Goal: Entertainment & Leisure: Consume media (video, audio)

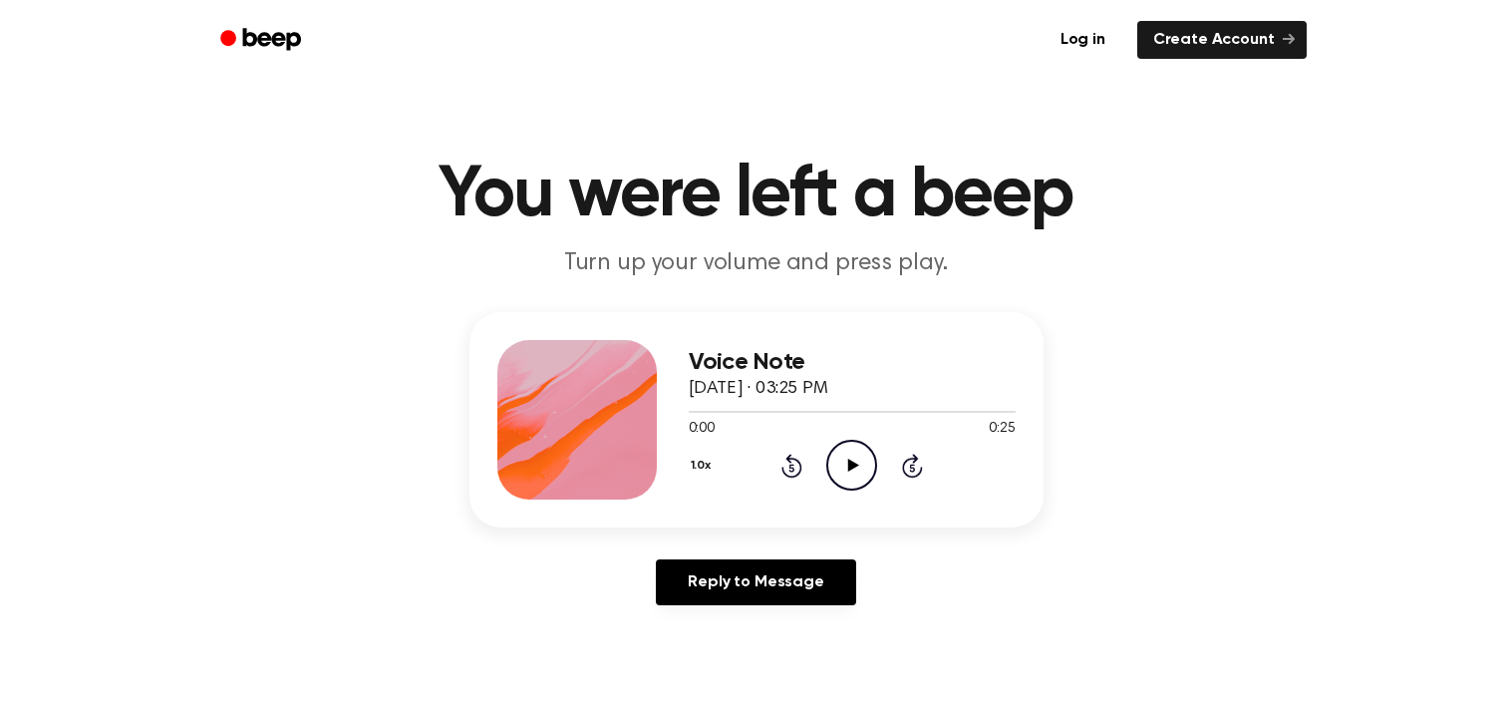
drag, startPoint x: 856, startPoint y: 459, endPoint x: 826, endPoint y: 461, distance: 30.0
drag, startPoint x: 1198, startPoint y: 220, endPoint x: 834, endPoint y: 453, distance: 431.7
click at [1077, 581] on div "Voice Note September 10, 2025 · 03:25 PM 0:00 0:25 Your browser does not suppor…" at bounding box center [756, 466] width 1464 height 309
click at [847, 449] on icon "Play Audio" at bounding box center [851, 465] width 51 height 51
click at [864, 466] on icon "Play Audio" at bounding box center [851, 465] width 51 height 51
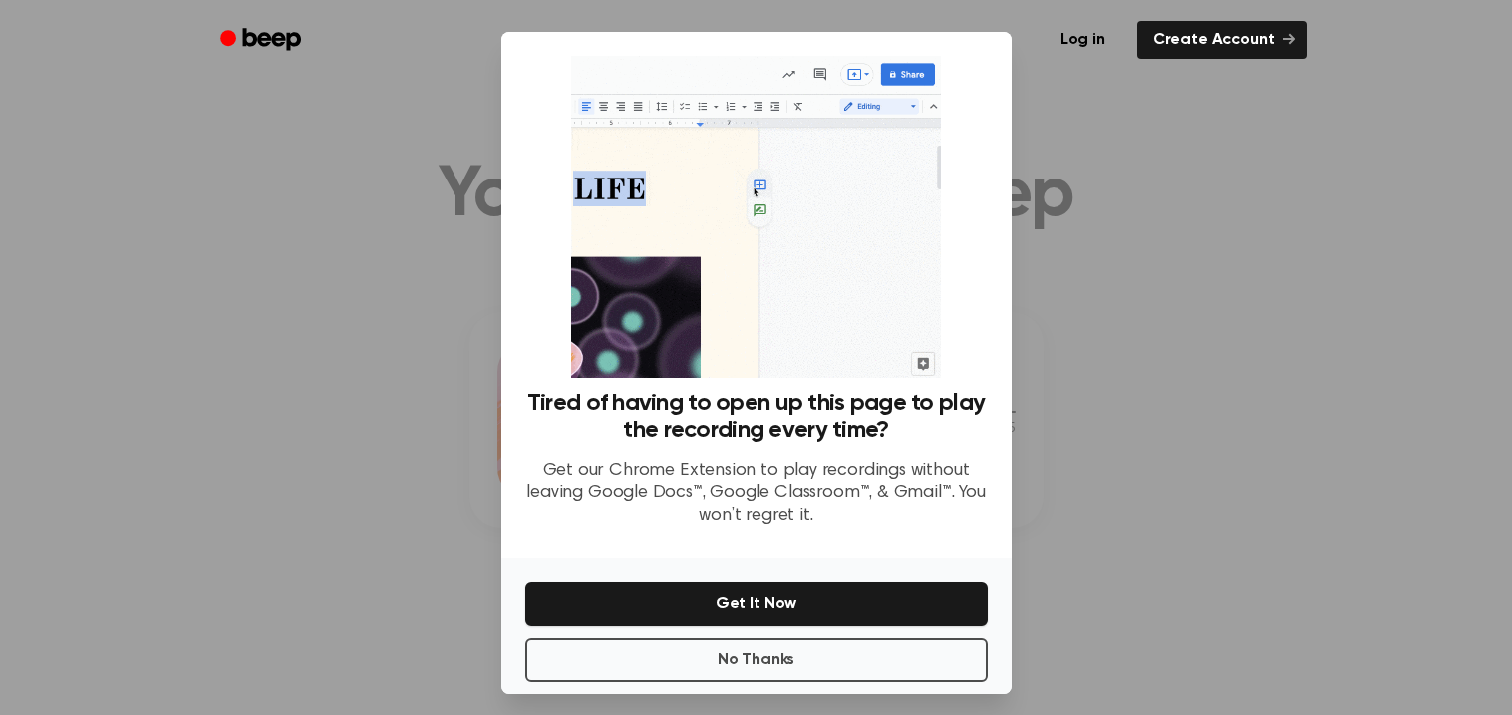
click at [1185, 507] on div at bounding box center [756, 357] width 1512 height 715
click at [1128, 500] on div at bounding box center [756, 357] width 1512 height 715
click at [803, 645] on button "No Thanks" at bounding box center [756, 660] width 463 height 44
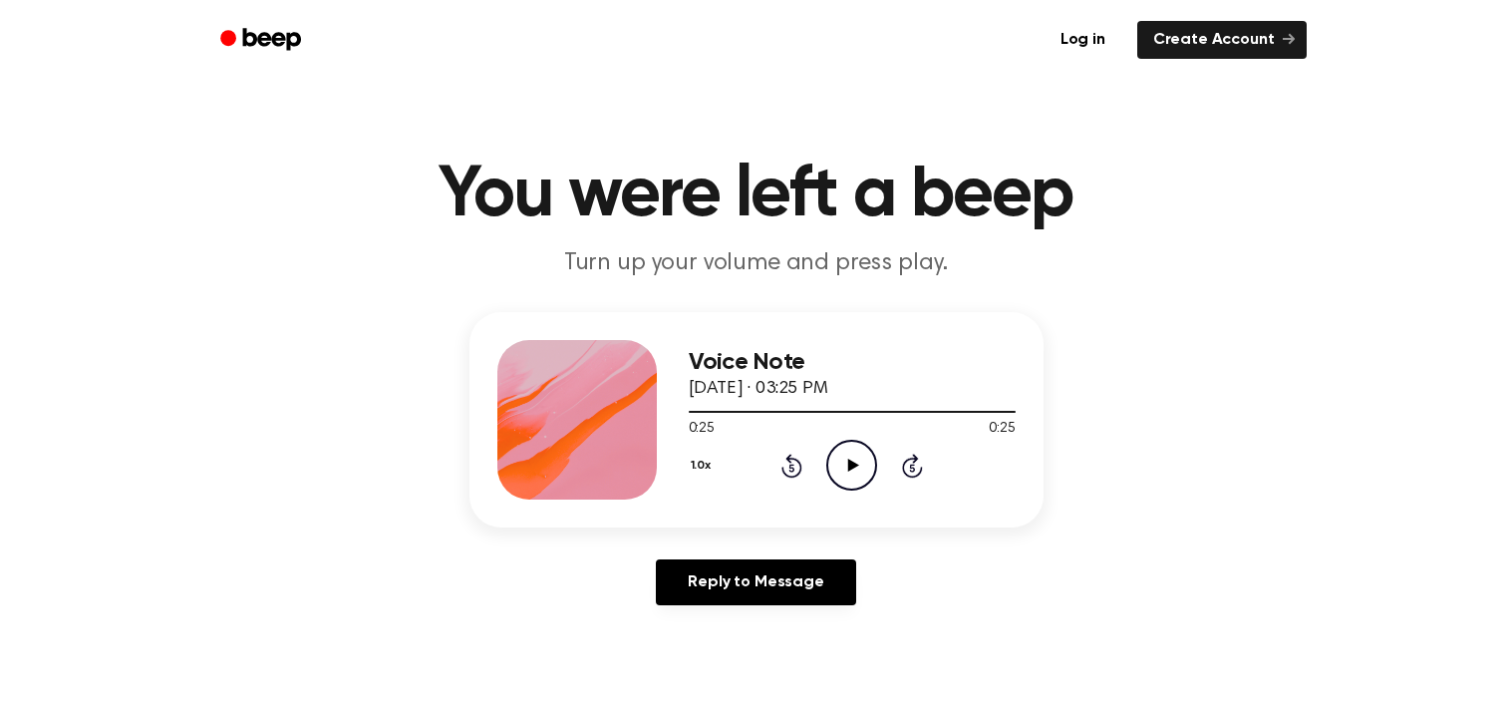
click at [843, 455] on icon "Play Audio" at bounding box center [851, 465] width 51 height 51
click at [692, 412] on div at bounding box center [852, 412] width 327 height 2
click at [838, 452] on icon "Play Audio" at bounding box center [851, 465] width 51 height 51
click at [440, 357] on div "Voice Note September 10, 2025 · 03:25 PM 0:02 0:25 Your browser does not suppor…" at bounding box center [756, 466] width 1464 height 309
click at [846, 456] on icon "Play Audio" at bounding box center [851, 465] width 51 height 51
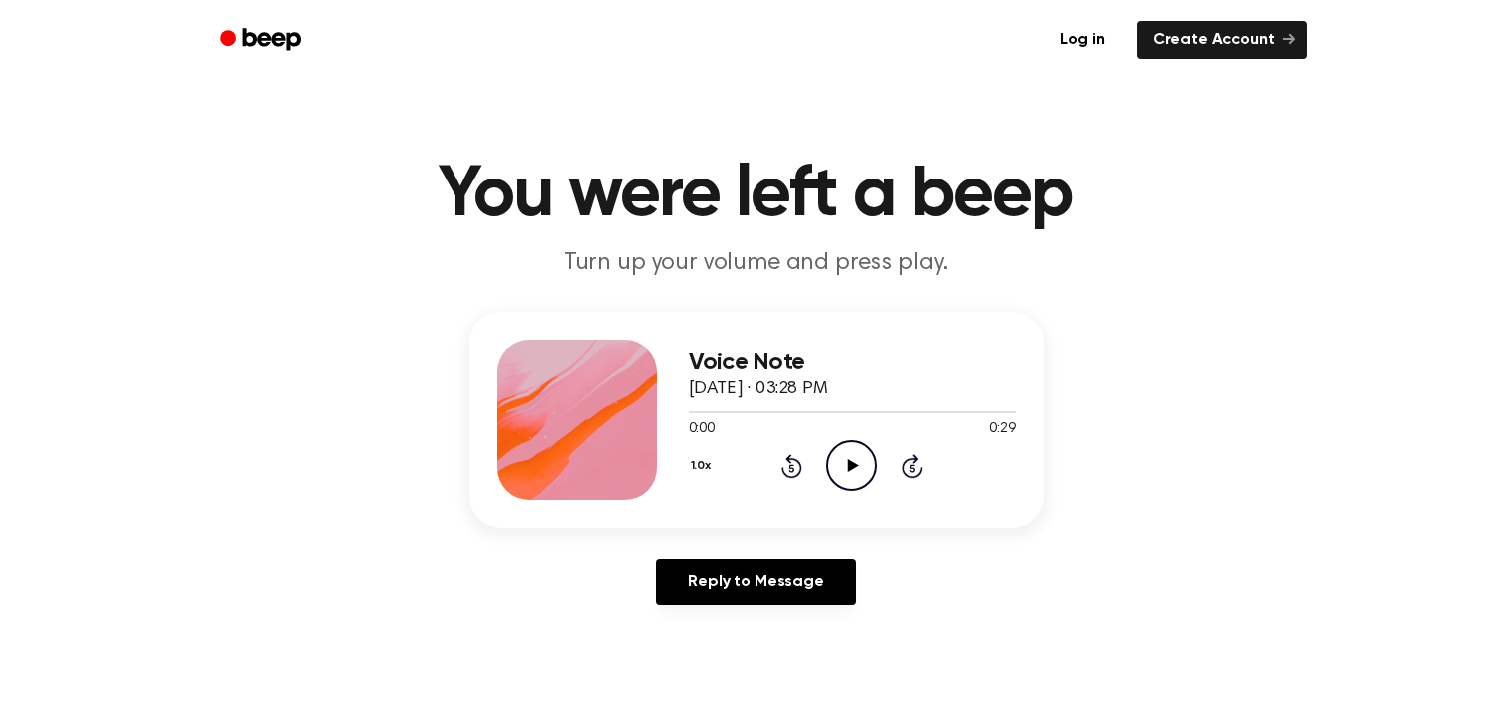
click at [846, 459] on icon "Play Audio" at bounding box center [851, 465] width 51 height 51
click at [853, 450] on icon "Play Audio" at bounding box center [851, 465] width 51 height 51
click at [853, 450] on icon "Pause Audio" at bounding box center [851, 465] width 51 height 51
click at [852, 456] on icon "Play Audio" at bounding box center [851, 465] width 51 height 51
click at [817, 609] on div "Reply to Message" at bounding box center [757, 590] width 574 height 62
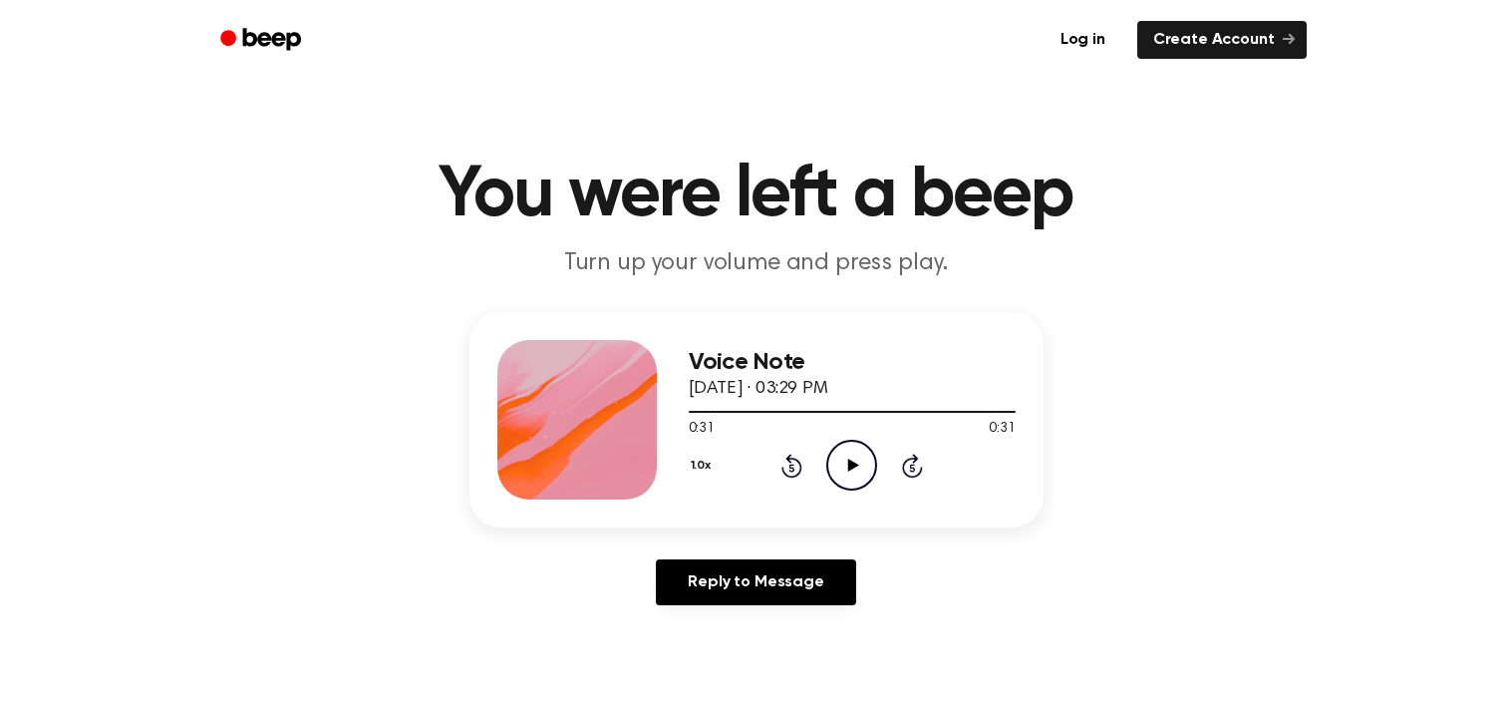
click at [851, 465] on icon at bounding box center [853, 465] width 11 height 13
click at [689, 398] on div "Voice Note September 10, 2025 · 03:29 PM" at bounding box center [852, 376] width 327 height 54
click at [695, 407] on div at bounding box center [852, 411] width 327 height 16
click at [862, 460] on icon "Play Audio" at bounding box center [851, 465] width 51 height 51
click at [862, 460] on icon "Pause Audio" at bounding box center [851, 465] width 51 height 51
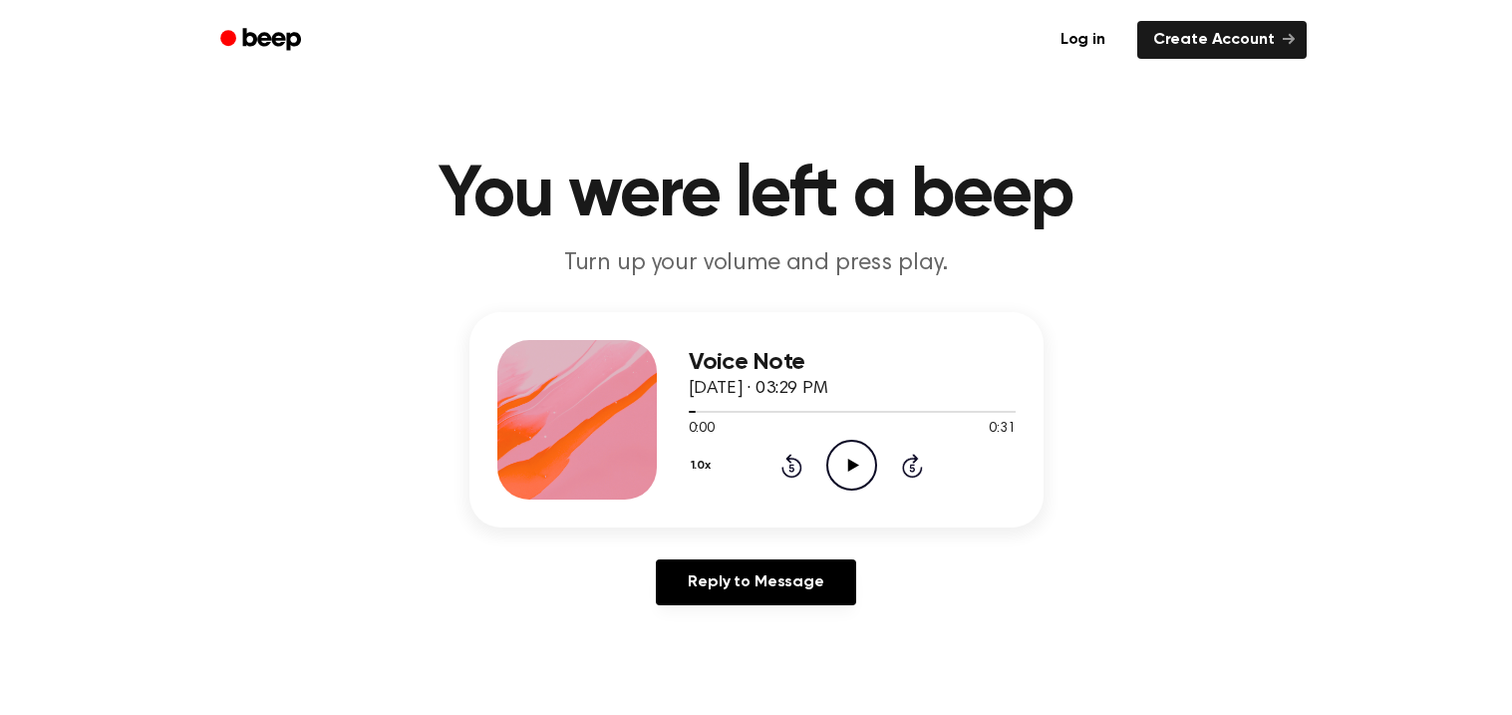
click at [862, 460] on icon "Play Audio" at bounding box center [851, 465] width 51 height 51
click at [920, 454] on icon "Skip 5 seconds" at bounding box center [912, 466] width 22 height 26
click at [922, 456] on icon "Skip 5 seconds" at bounding box center [912, 466] width 22 height 26
click at [924, 457] on div "1.0x Rewind 5 seconds Pause Audio Skip 5 seconds" at bounding box center [852, 465] width 327 height 51
click at [925, 457] on div "1.0x Rewind 5 seconds Pause Audio Skip 5 seconds" at bounding box center [852, 465] width 327 height 51
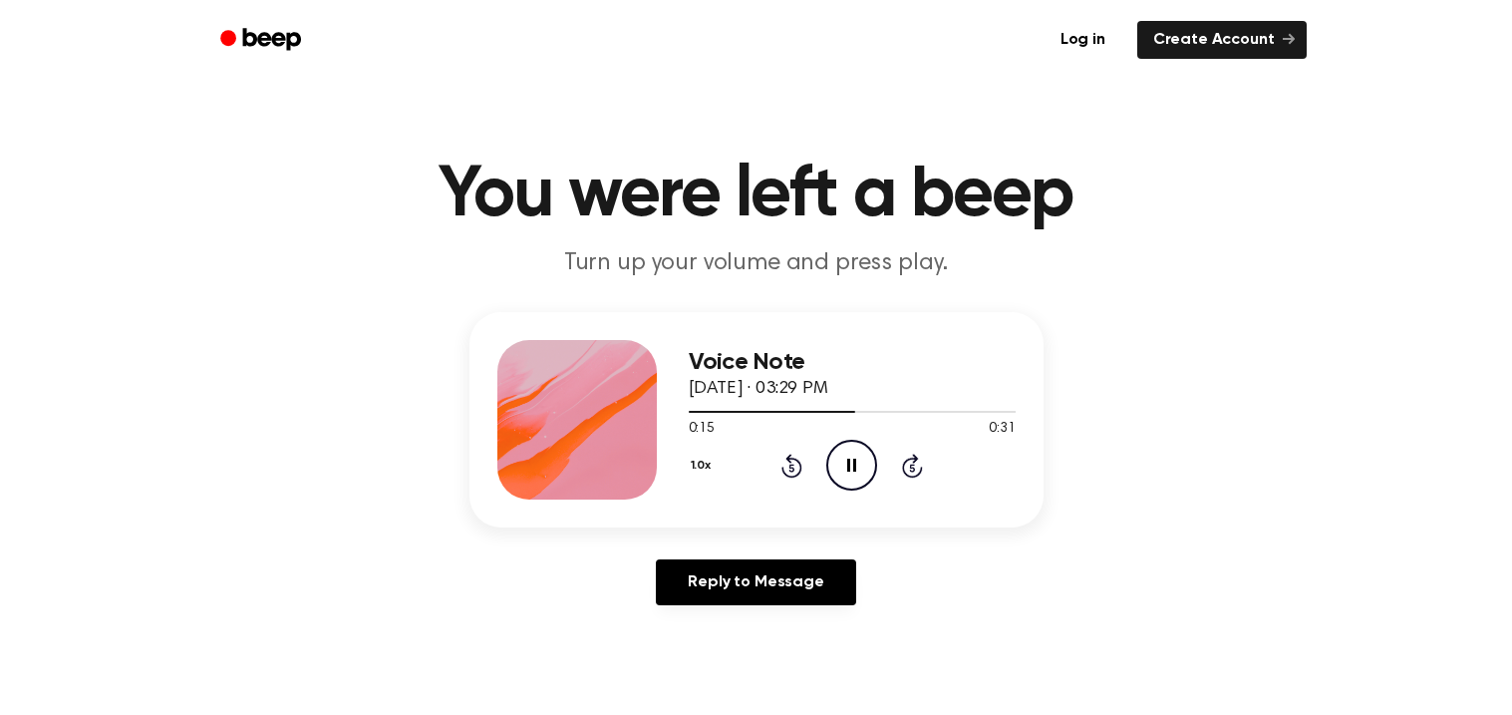
click at [913, 457] on icon at bounding box center [912, 466] width 21 height 24
click at [913, 456] on icon at bounding box center [912, 466] width 21 height 24
click at [913, 455] on icon at bounding box center [912, 466] width 21 height 24
click at [817, 446] on div "1.0x Rewind 5 seconds Play Audio Skip 5 seconds" at bounding box center [852, 465] width 327 height 51
click at [793, 458] on icon at bounding box center [792, 466] width 21 height 24
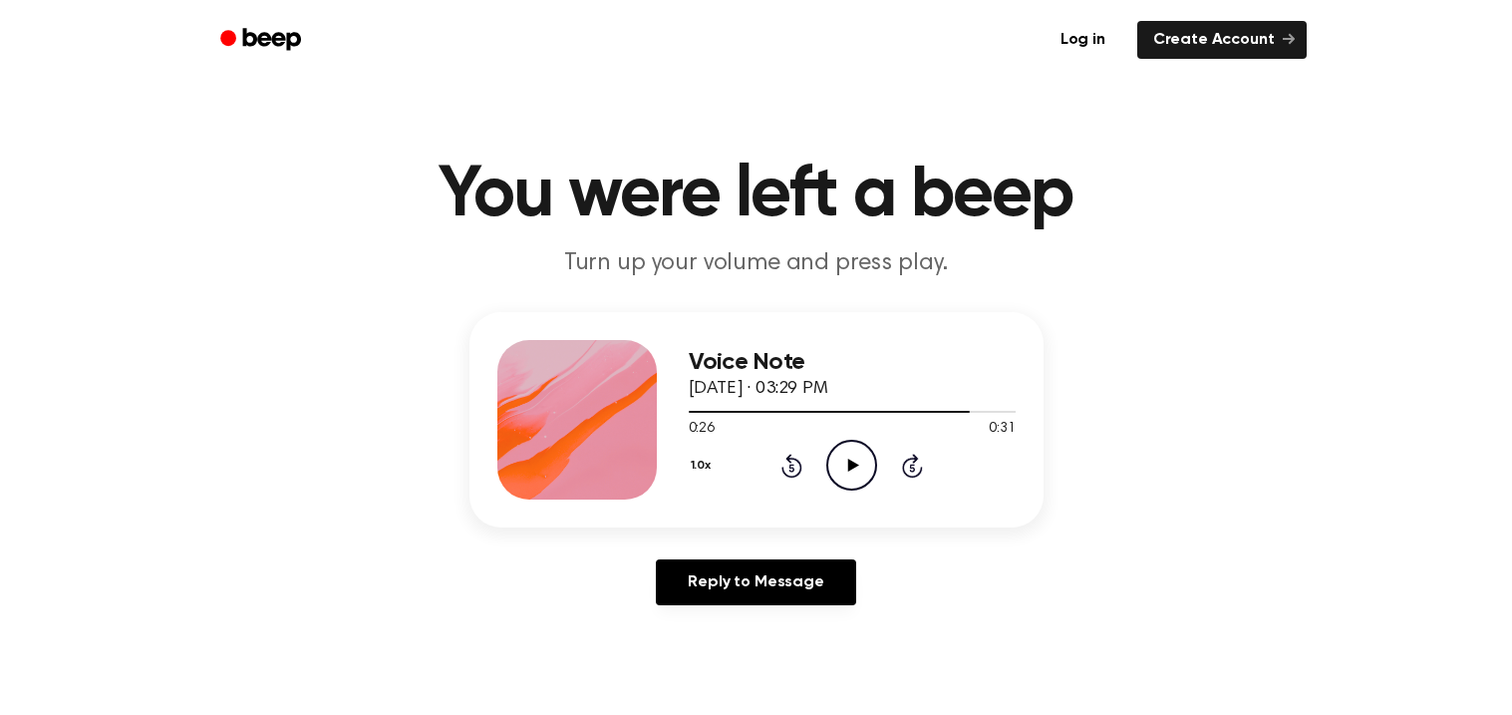
click at [793, 458] on icon at bounding box center [792, 466] width 21 height 24
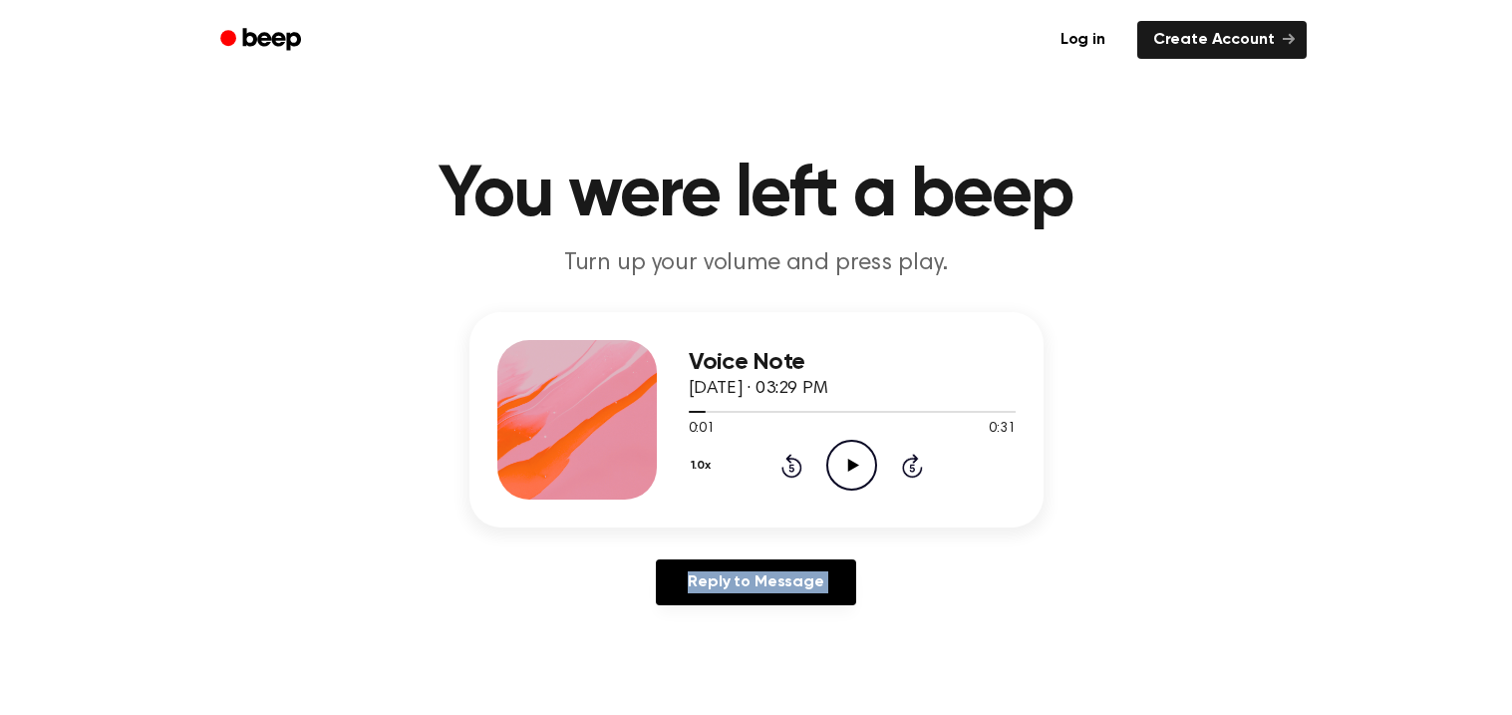
click at [793, 458] on icon at bounding box center [792, 466] width 21 height 24
click at [843, 456] on icon "Play Audio" at bounding box center [851, 465] width 51 height 51
click at [843, 456] on icon "Pause Audio" at bounding box center [851, 465] width 51 height 51
click at [851, 458] on icon "Play Audio" at bounding box center [851, 465] width 51 height 51
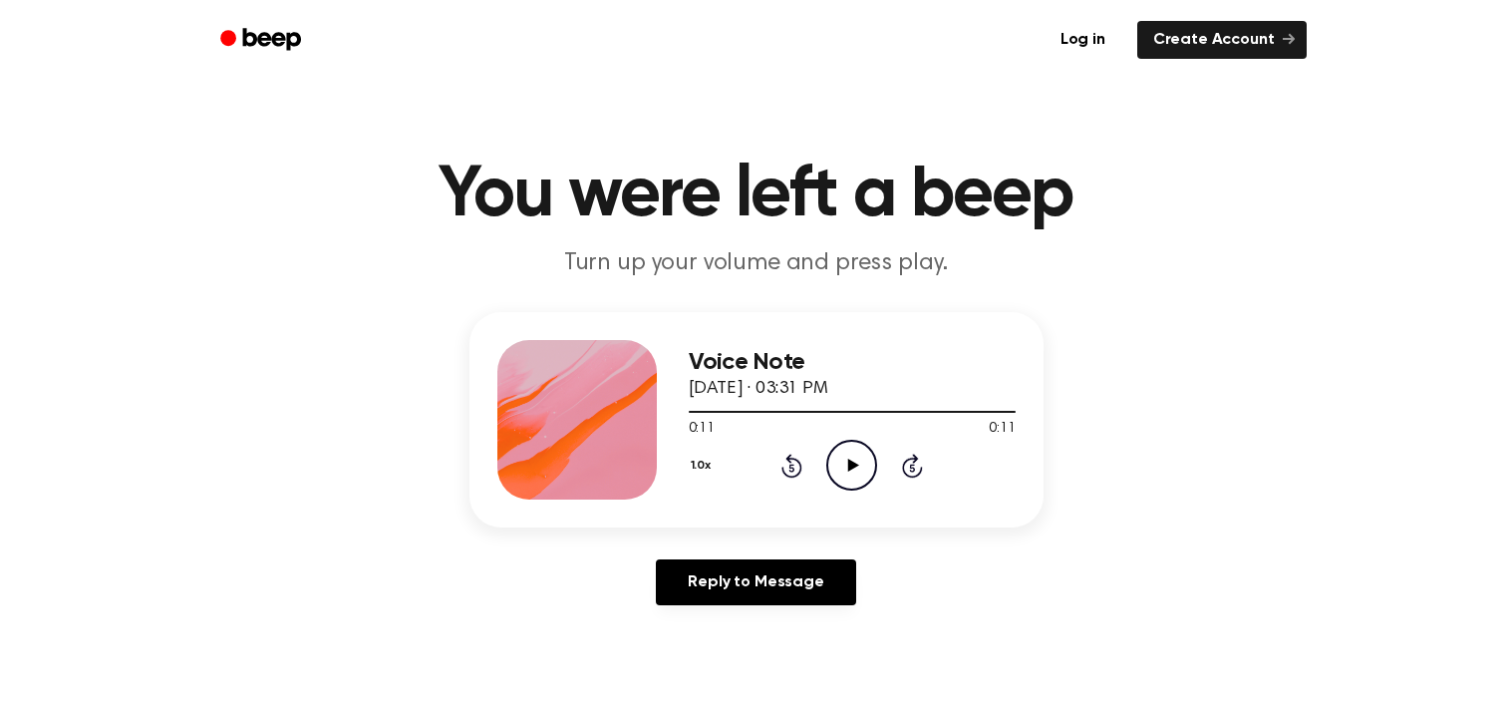
click at [852, 461] on icon "Play Audio" at bounding box center [851, 465] width 51 height 51
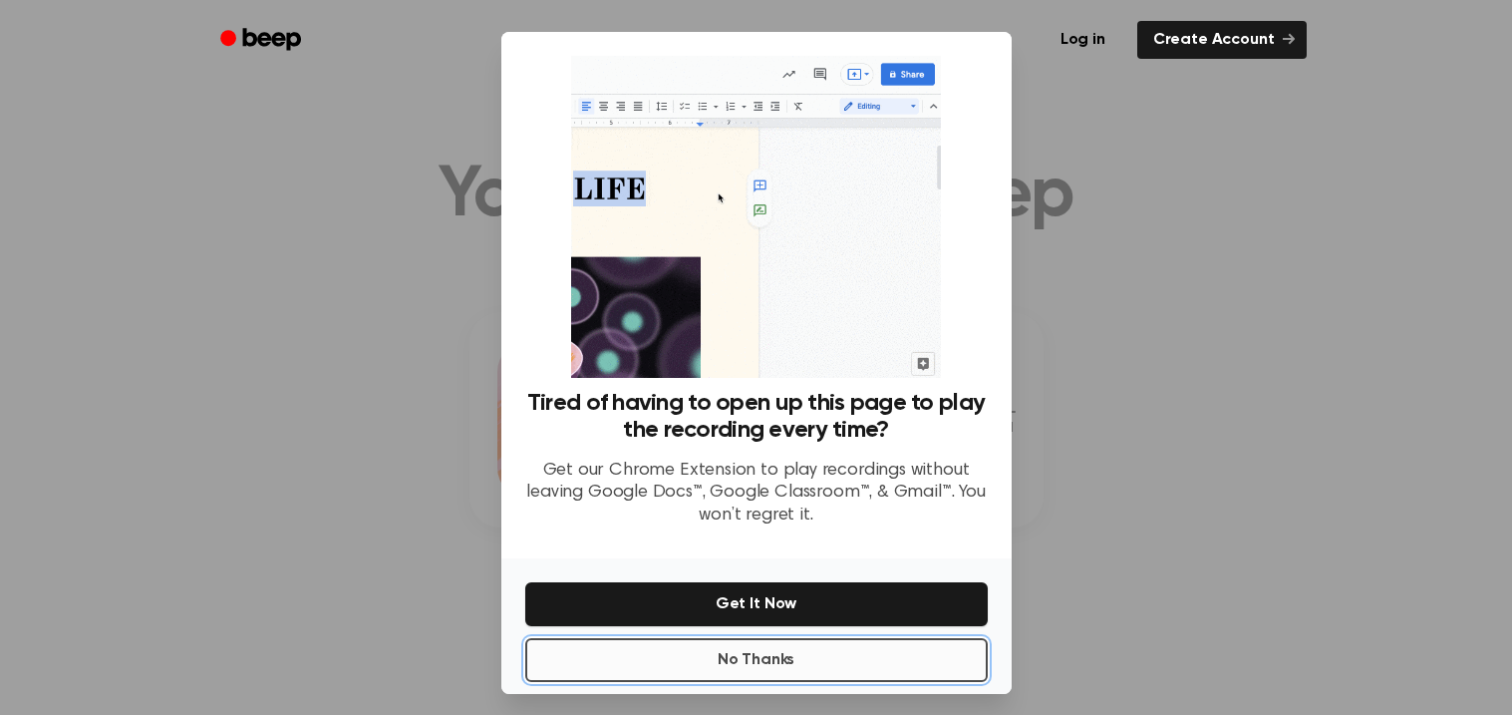
click at [855, 665] on button "No Thanks" at bounding box center [756, 660] width 463 height 44
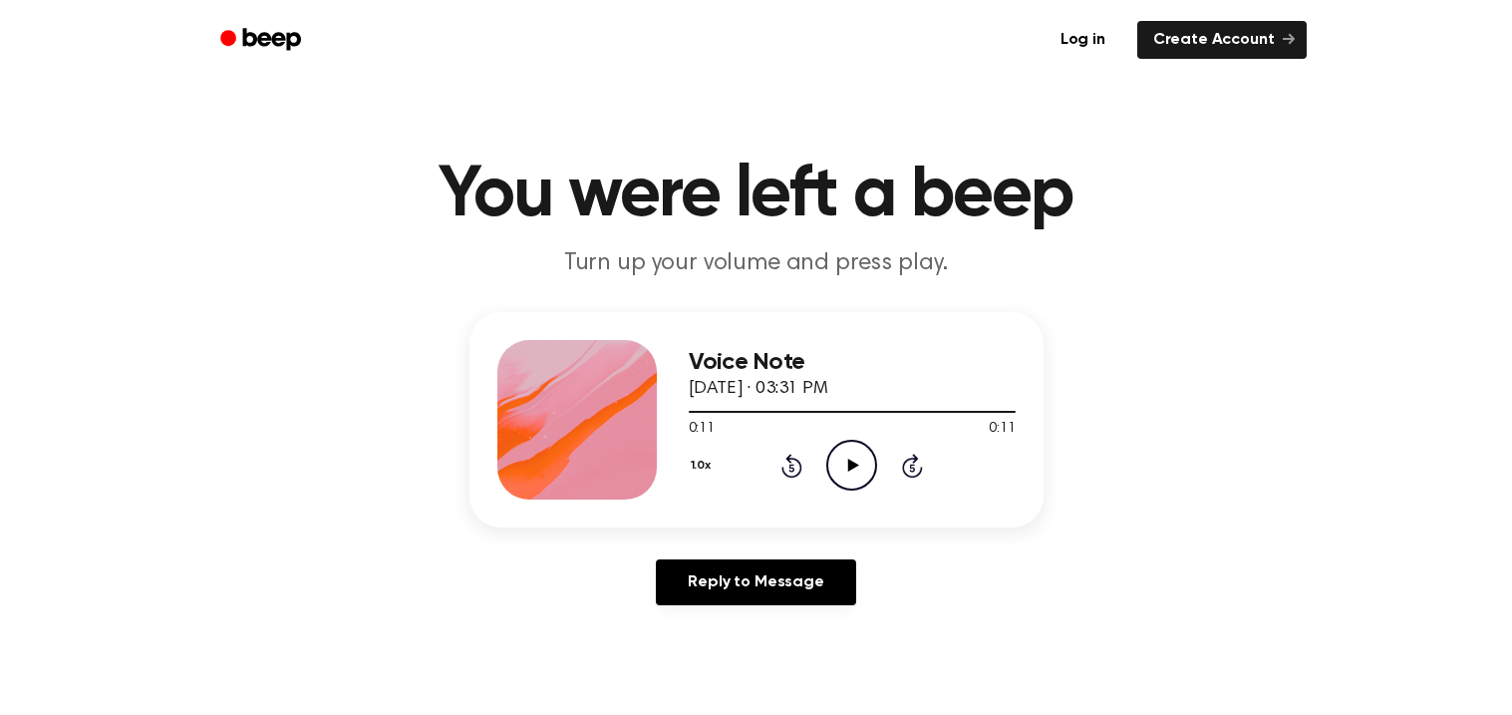
click at [850, 454] on icon "Play Audio" at bounding box center [851, 465] width 51 height 51
click at [850, 455] on icon "Play Audio" at bounding box center [851, 465] width 51 height 51
click at [855, 453] on icon "Play Audio" at bounding box center [851, 465] width 51 height 51
click at [849, 451] on icon "Play Audio" at bounding box center [851, 465] width 51 height 51
click at [865, 452] on icon "Pause Audio" at bounding box center [851, 465] width 51 height 51
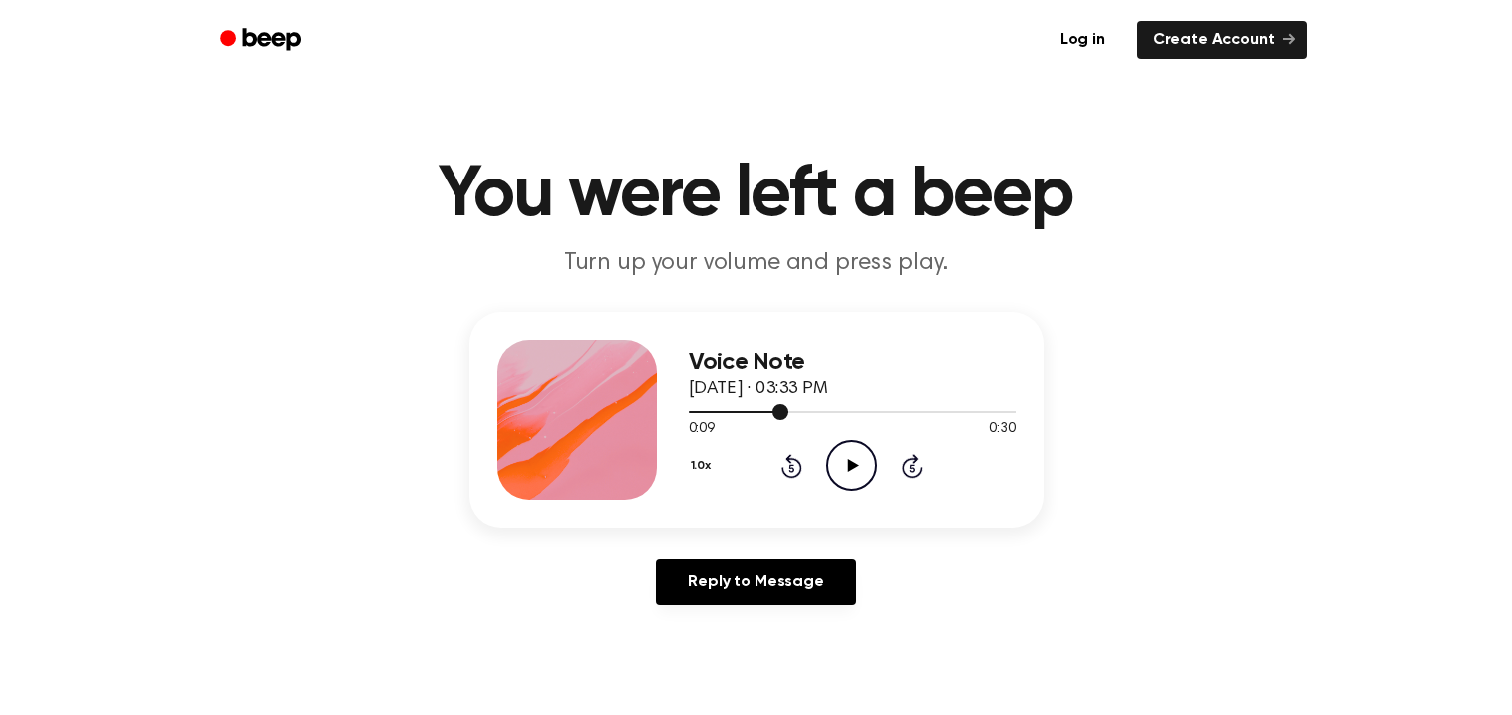
click at [710, 416] on div at bounding box center [852, 411] width 327 height 16
click at [847, 459] on icon "Play Audio" at bounding box center [851, 465] width 51 height 51
click at [845, 456] on icon "Play Audio" at bounding box center [851, 465] width 51 height 51
click at [857, 470] on icon "Play Audio" at bounding box center [851, 465] width 51 height 51
click at [857, 470] on icon "Pause Audio" at bounding box center [851, 465] width 51 height 51
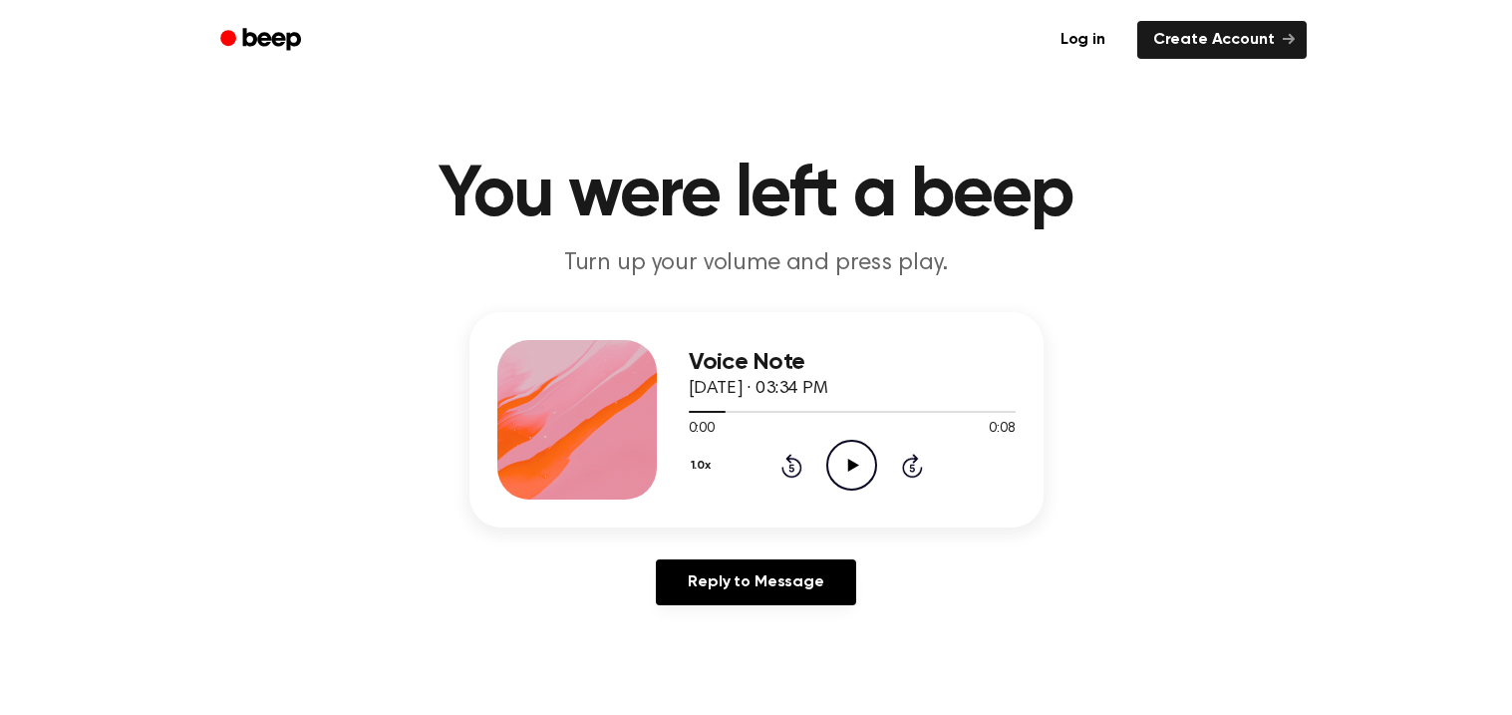
click at [857, 470] on icon "Play Audio" at bounding box center [851, 465] width 51 height 51
click at [827, 463] on circle at bounding box center [851, 465] width 49 height 49
click at [845, 460] on icon "Play Audio" at bounding box center [851, 465] width 51 height 51
click at [848, 458] on icon "Play Audio" at bounding box center [851, 465] width 51 height 51
click at [852, 454] on icon "Play Audio" at bounding box center [851, 465] width 51 height 51
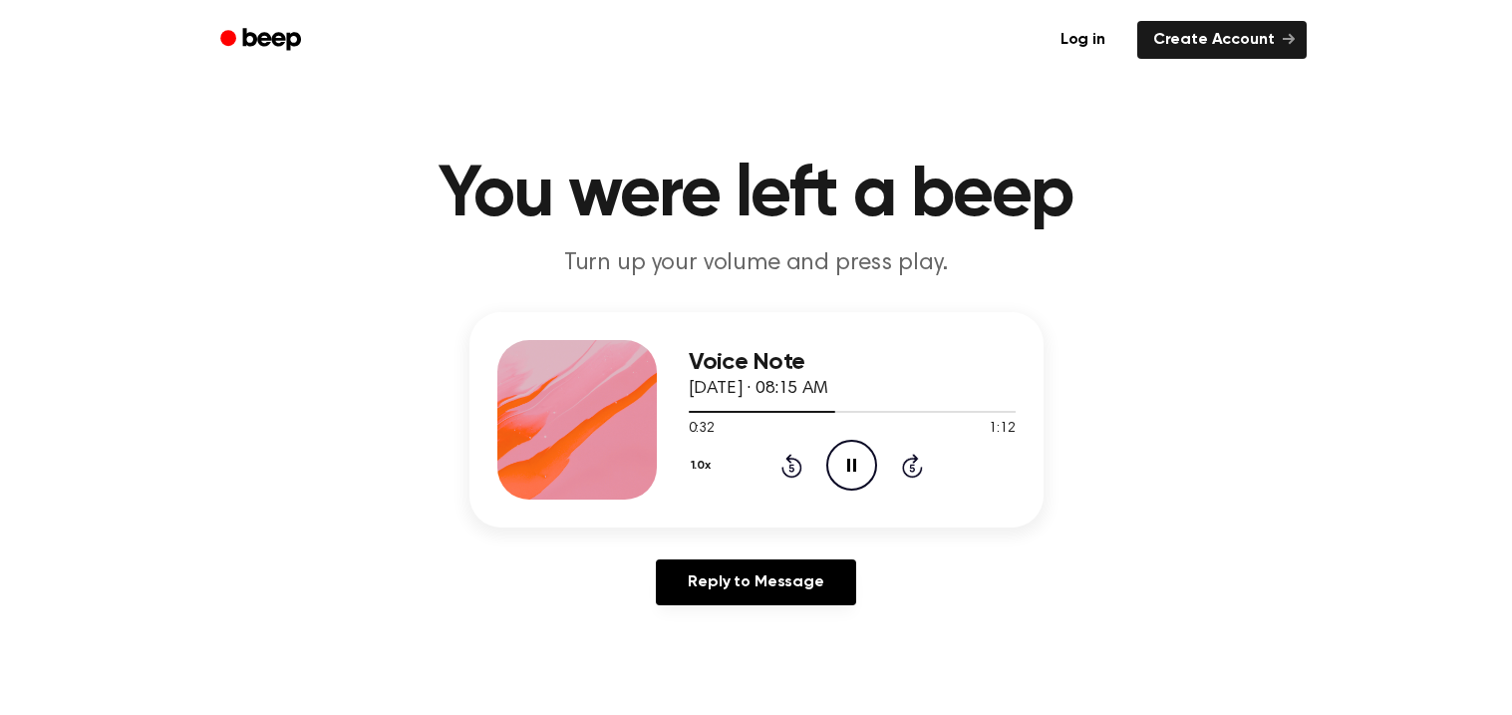
click at [852, 454] on icon "Pause Audio" at bounding box center [851, 465] width 51 height 51
click at [781, 400] on div "Voice Note September 16, 2025 · 08:15 AM" at bounding box center [852, 376] width 327 height 54
drag, startPoint x: 825, startPoint y: 406, endPoint x: 777, endPoint y: 404, distance: 48.9
click at [777, 404] on div at bounding box center [852, 411] width 327 height 16
click at [839, 460] on icon "Play Audio" at bounding box center [851, 465] width 51 height 51
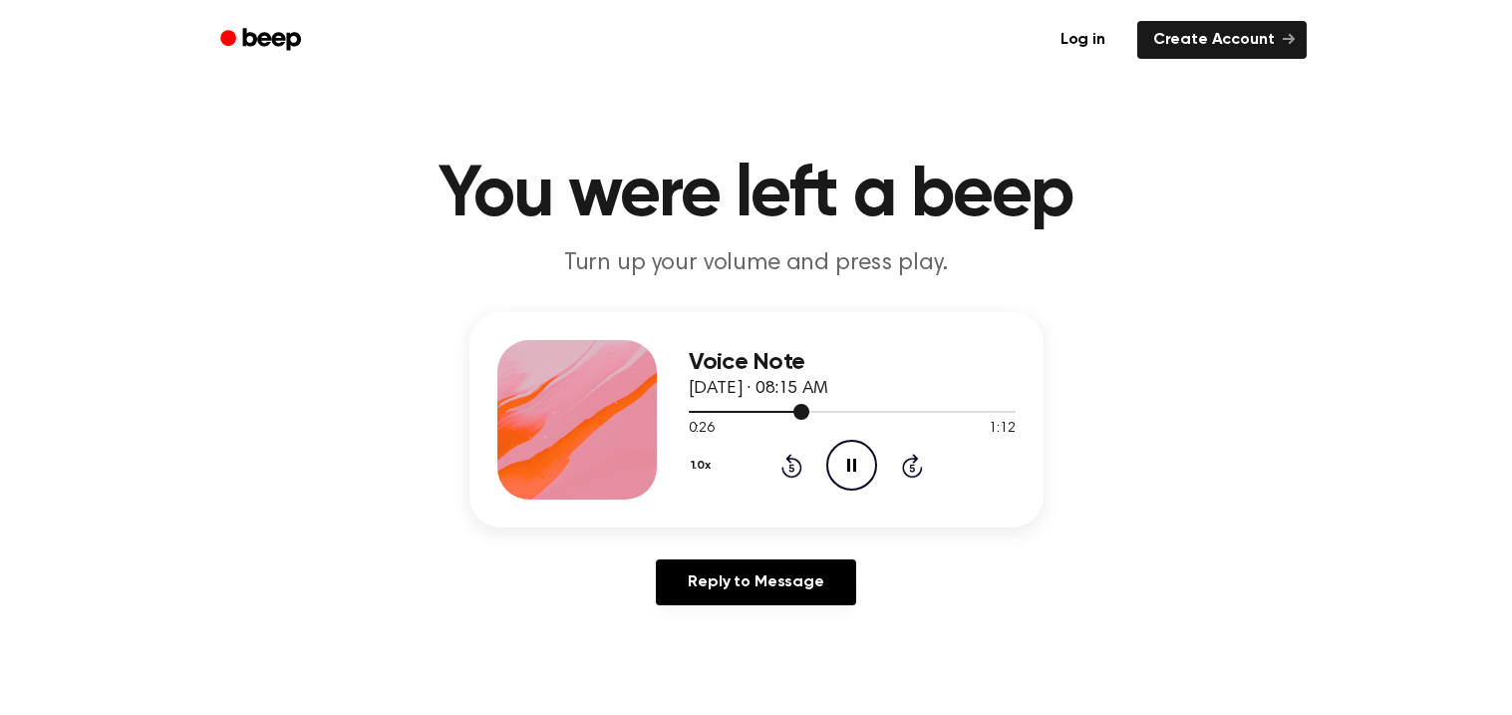
drag, startPoint x: 797, startPoint y: 410, endPoint x: 701, endPoint y: 409, distance: 95.7
click at [701, 411] on div at bounding box center [749, 412] width 121 height 2
click at [835, 459] on icon "Pause Audio" at bounding box center [851, 465] width 51 height 51
click at [835, 459] on icon "Play Audio" at bounding box center [851, 465] width 51 height 51
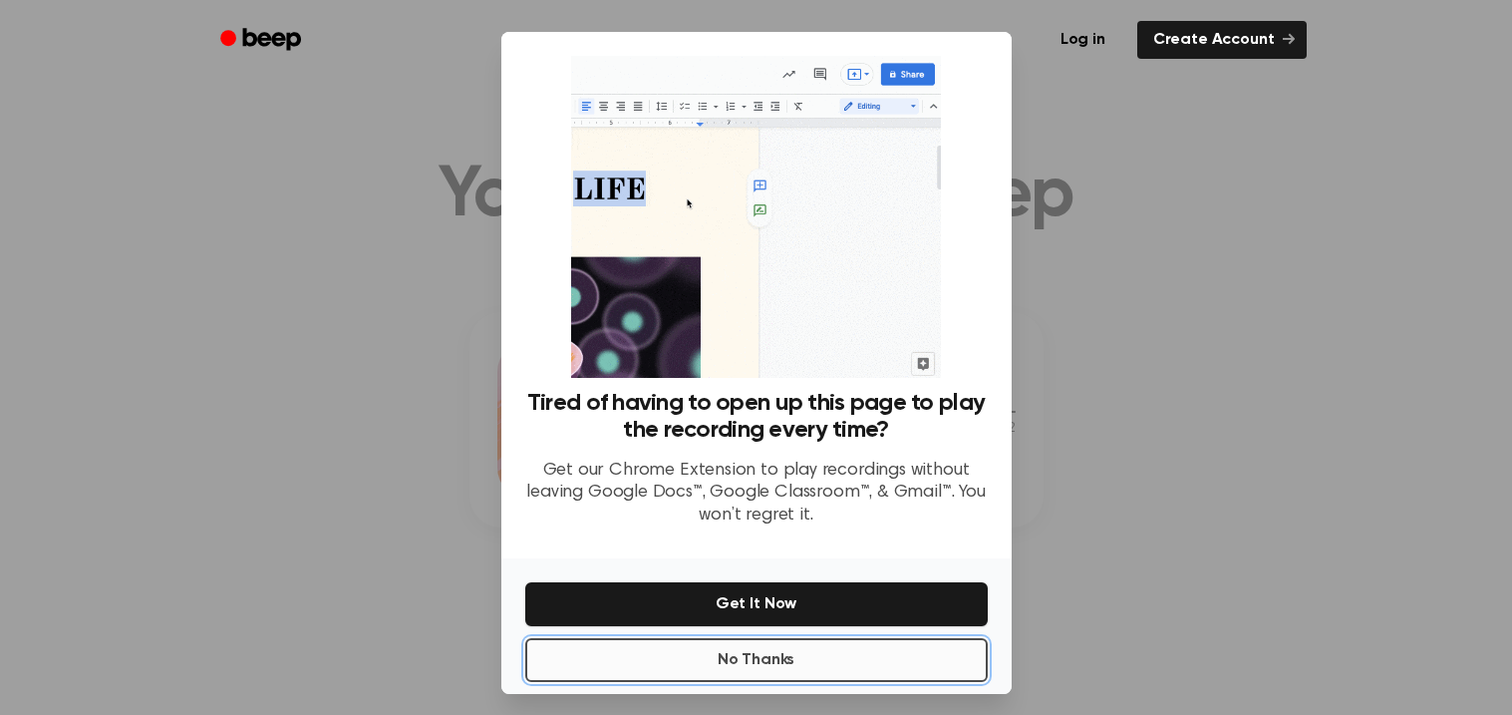
click at [859, 642] on button "No Thanks" at bounding box center [756, 660] width 463 height 44
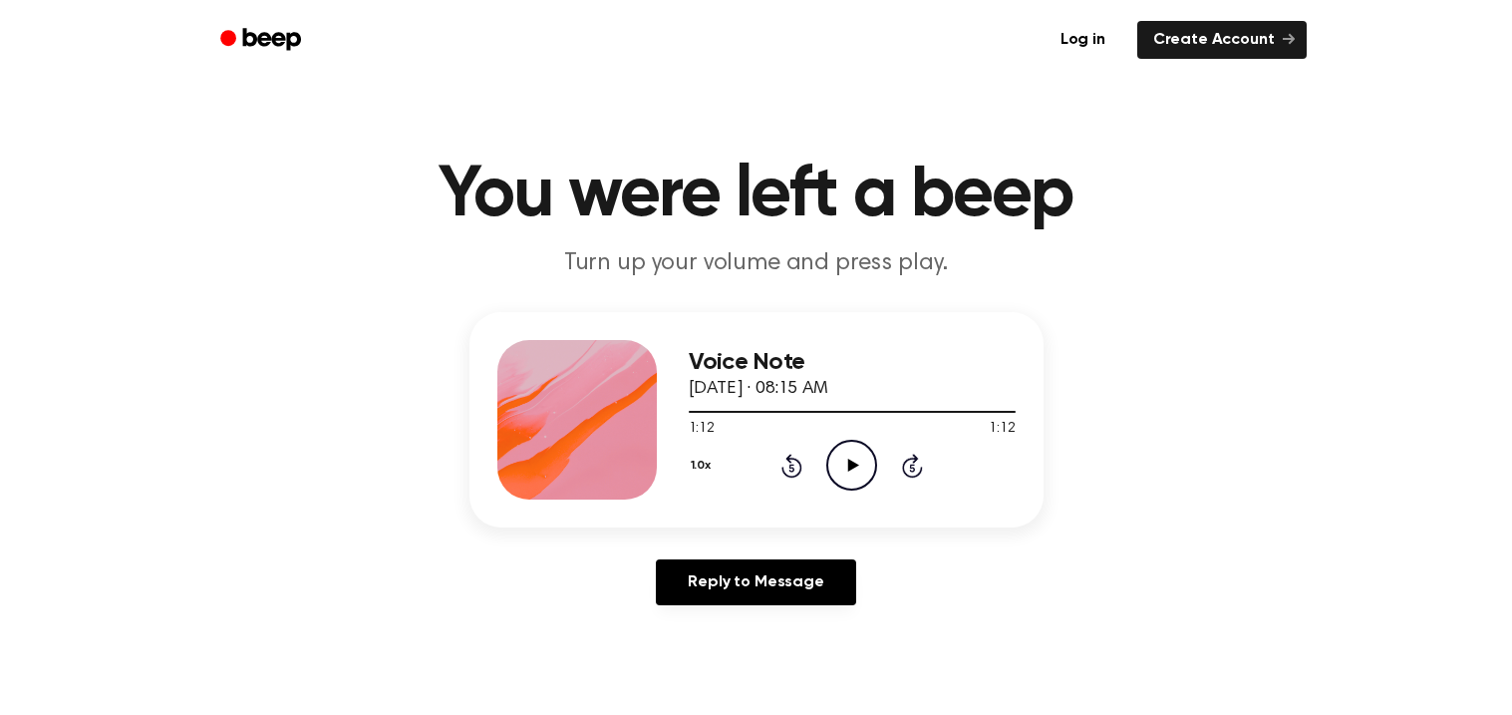
click at [847, 458] on icon "Play Audio" at bounding box center [851, 465] width 51 height 51
click at [847, 458] on icon "Pause Audio" at bounding box center [851, 465] width 51 height 51
click at [841, 464] on icon "Play Audio" at bounding box center [851, 465] width 51 height 51
